Goal: Task Accomplishment & Management: Use online tool/utility

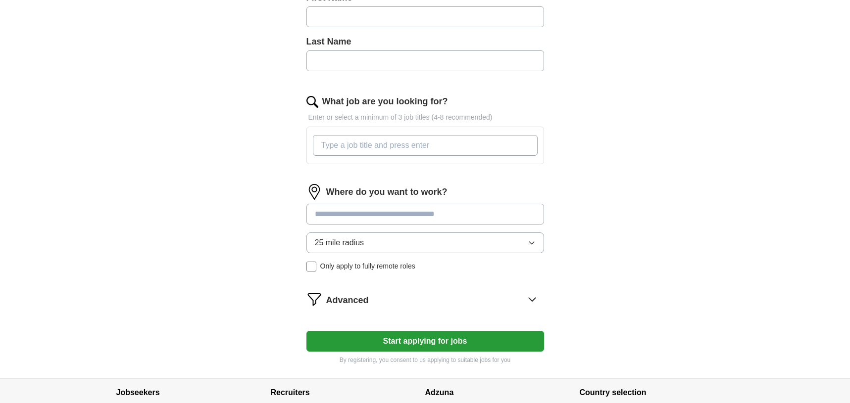
scroll to position [352, 0]
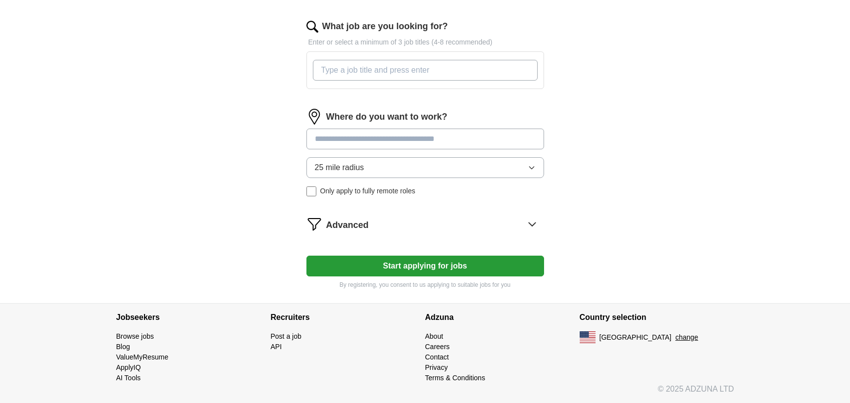
click at [480, 66] on input "What job are you looking for?" at bounding box center [425, 70] width 225 height 21
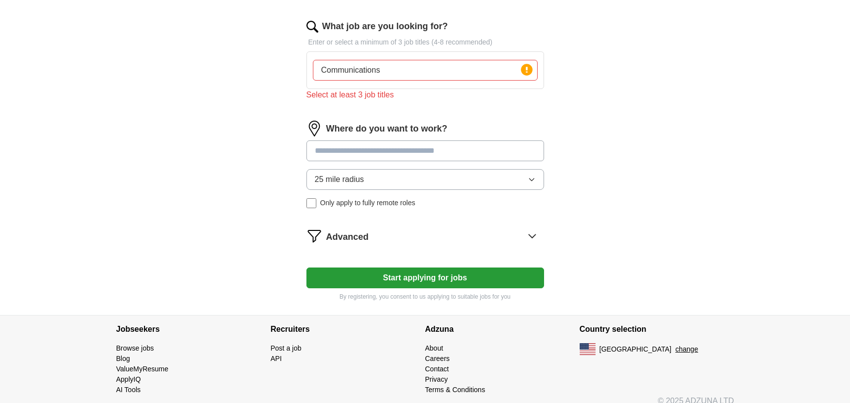
click at [433, 141] on input at bounding box center [425, 151] width 238 height 21
click at [407, 65] on input "Communications" at bounding box center [425, 70] width 225 height 21
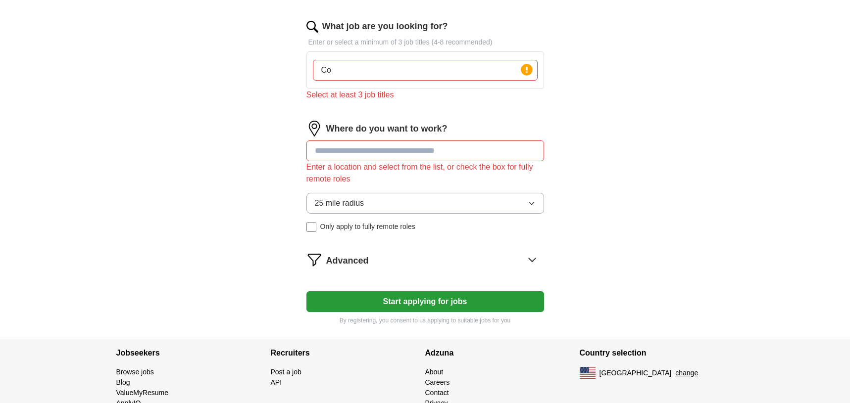
type input "C"
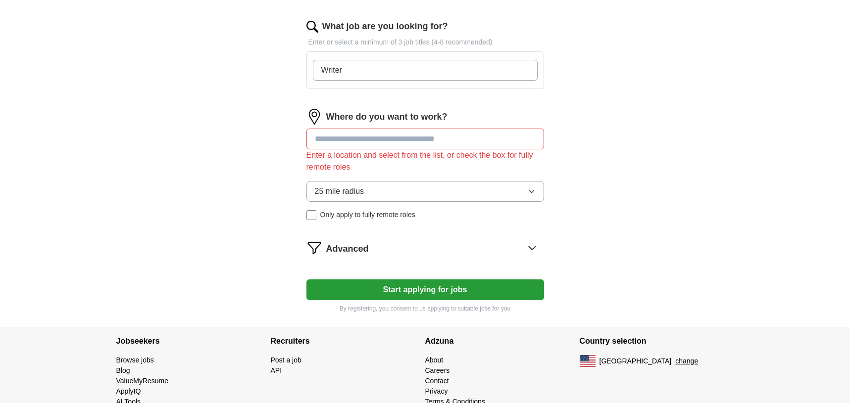
type input "Writer"
click at [383, 133] on div "Where do you want to work? Enter a location and select from the list, or check …" at bounding box center [425, 168] width 238 height 119
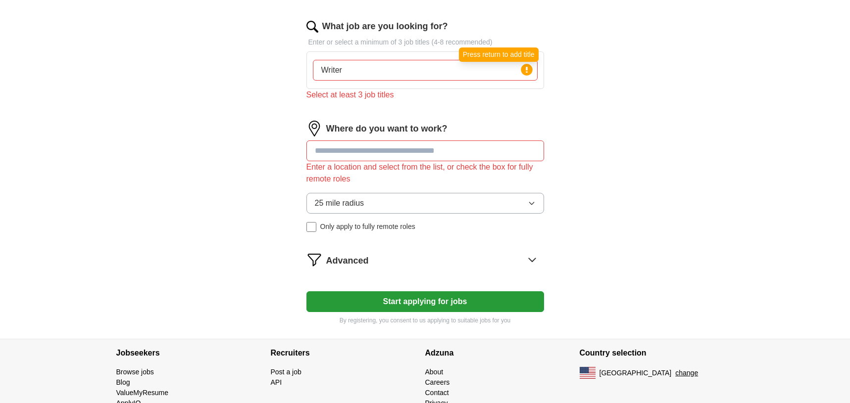
click at [529, 71] on circle at bounding box center [526, 69] width 11 height 11
drag, startPoint x: 466, startPoint y: 71, endPoint x: 245, endPoint y: 73, distance: 220.7
click at [245, 73] on div "ApplyIQ Let ApplyIQ do the hard work of searching and applying for jobs. Just t…" at bounding box center [424, 8] width 633 height 661
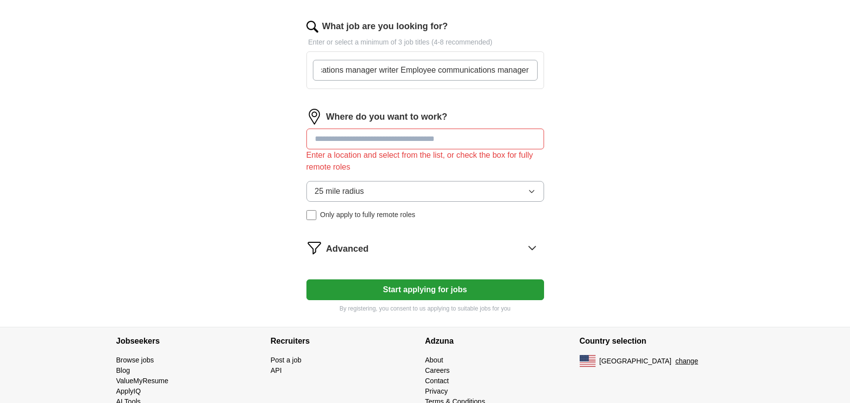
scroll to position [0, 0]
click at [381, 138] on div "Where do you want to work? Enter a location and select from the list, or check …" at bounding box center [425, 168] width 238 height 119
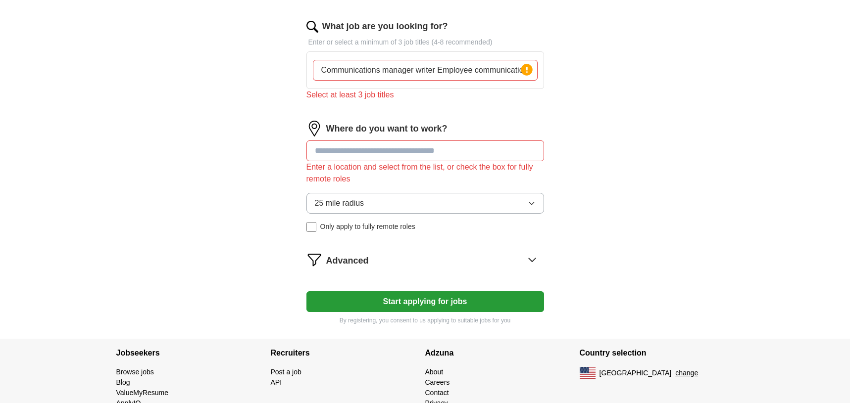
click at [397, 74] on input "Communications manager writer Employee communications manager" at bounding box center [425, 70] width 225 height 21
click at [498, 71] on input "Communications manager writer Employee communications manager" at bounding box center [425, 70] width 225 height 21
drag, startPoint x: 509, startPoint y: 74, endPoint x: 245, endPoint y: 73, distance: 263.8
click at [245, 73] on div "ApplyIQ Let ApplyIQ do the hard work of searching and applying for jobs. Just t…" at bounding box center [424, 8] width 633 height 661
type input "cations manager"
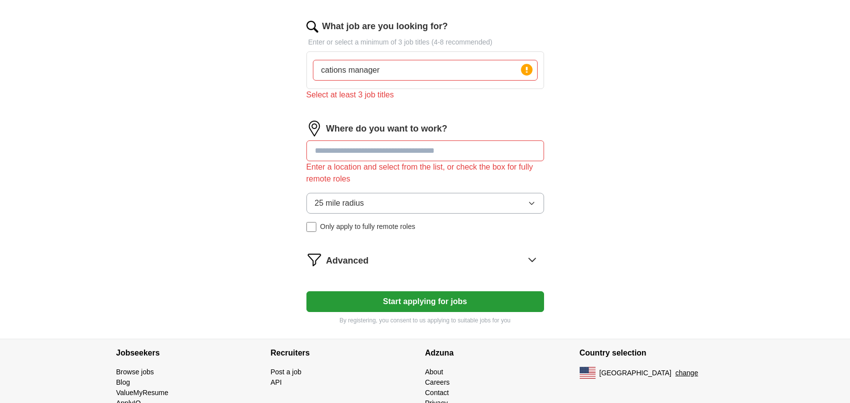
scroll to position [387, 0]
